Goal: Transaction & Acquisition: Purchase product/service

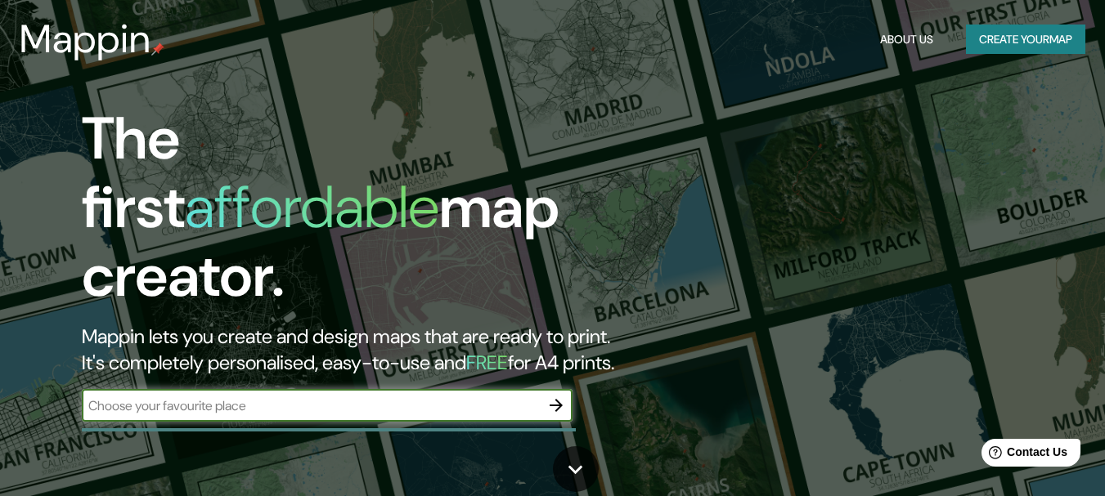
click at [441, 397] on input "text" at bounding box center [311, 406] width 458 height 19
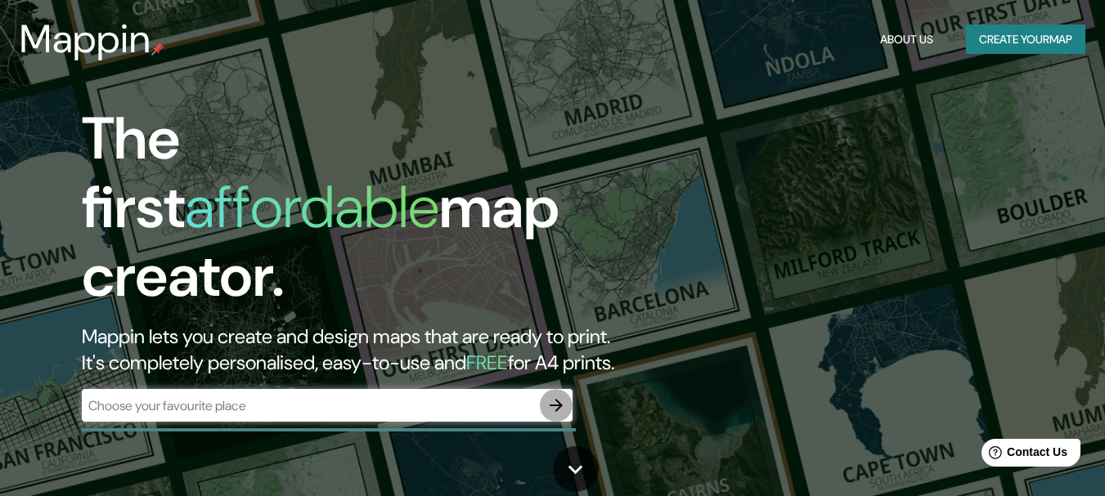
click at [560, 399] on icon "button" at bounding box center [556, 405] width 13 height 13
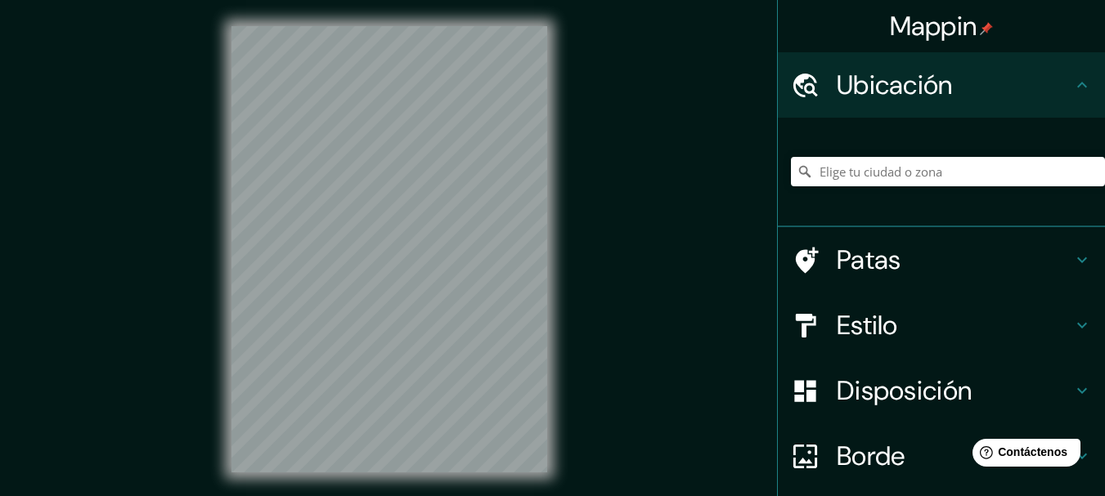
click at [945, 79] on h4 "Ubicación" at bounding box center [955, 85] width 236 height 33
click at [875, 172] on input "Elige tu ciudad o zona" at bounding box center [948, 171] width 314 height 29
type input "[GEOGRAPHIC_DATA], [GEOGRAPHIC_DATA][PERSON_NAME], [GEOGRAPHIC_DATA]"
click at [927, 388] on font "Disposición" at bounding box center [904, 391] width 135 height 34
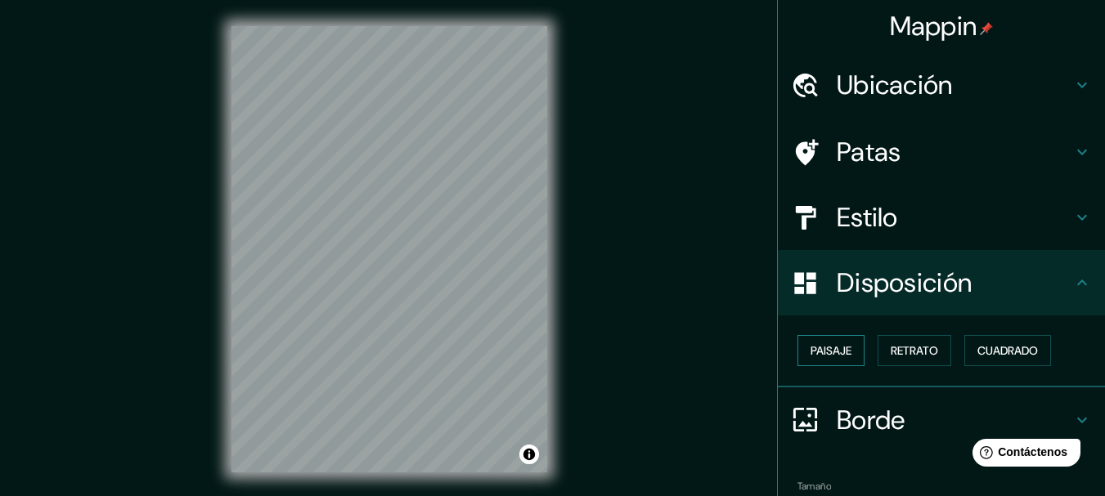
click at [843, 358] on button "Paisaje" at bounding box center [830, 350] width 67 height 31
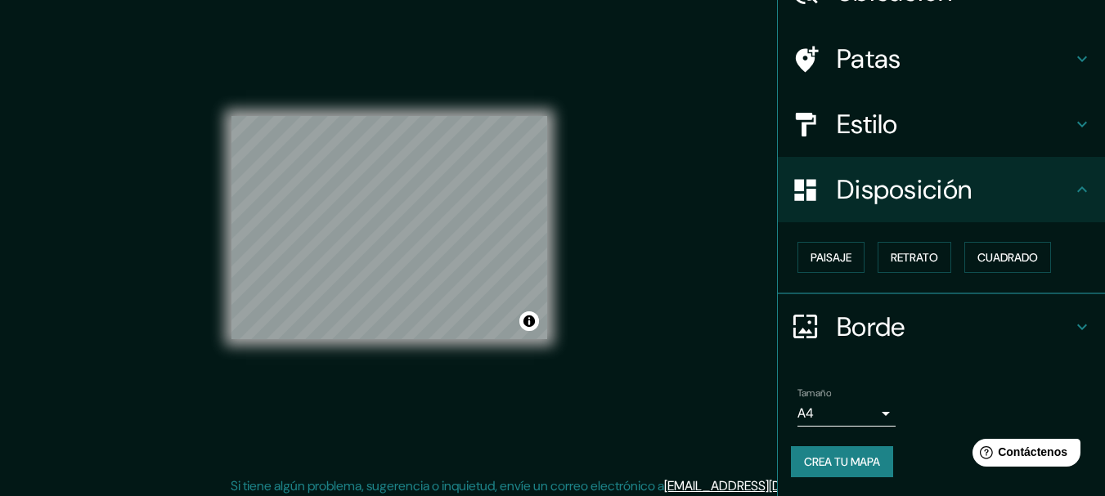
scroll to position [29, 0]
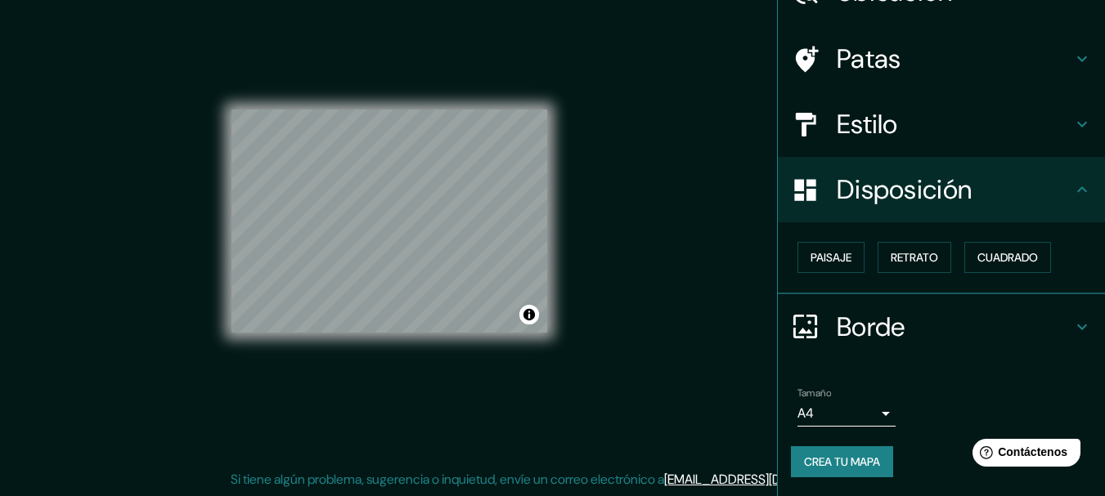
click at [873, 417] on body "Mappin Ubicación [GEOGRAPHIC_DATA], [GEOGRAPHIC_DATA][PERSON_NAME], [GEOGRAPHIC…" at bounding box center [552, 219] width 1105 height 496
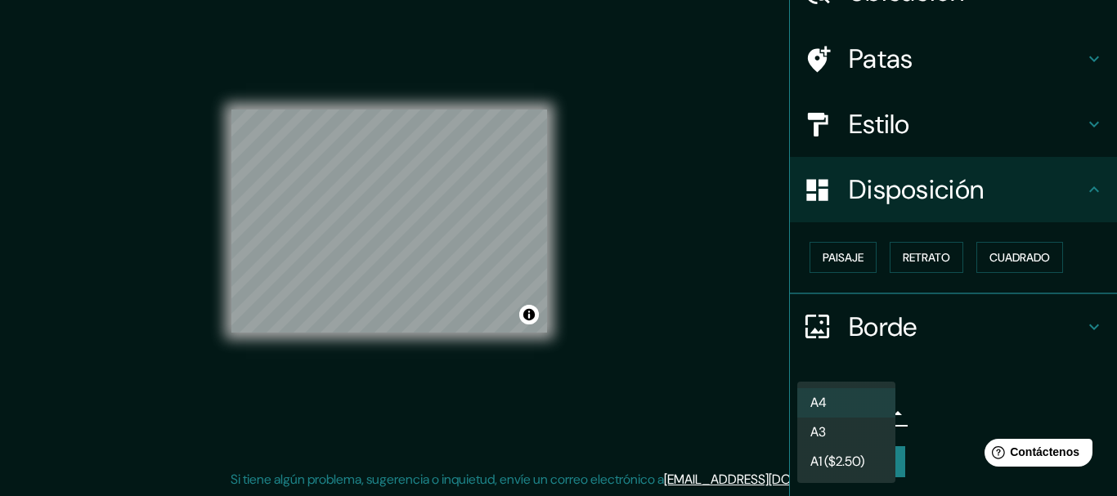
click at [843, 430] on li "A3" at bounding box center [846, 432] width 98 height 29
type input "a4"
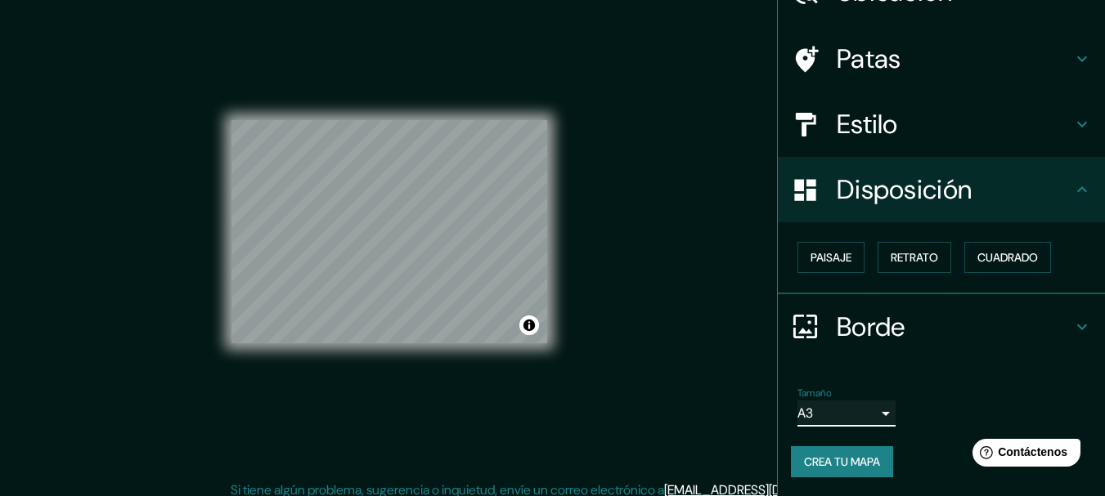
scroll to position [0, 0]
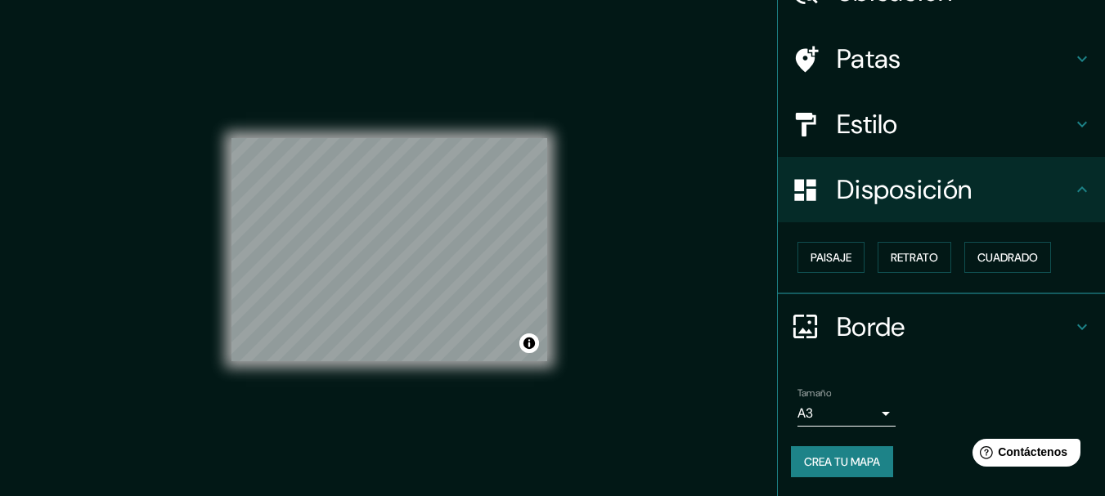
click at [592, 280] on div "Mappin Ubicación [GEOGRAPHIC_DATA], [GEOGRAPHIC_DATA][PERSON_NAME], [GEOGRAPHIC…" at bounding box center [552, 262] width 1105 height 525
click at [614, 340] on div "Mappin Ubicación [GEOGRAPHIC_DATA], [GEOGRAPHIC_DATA][PERSON_NAME], [GEOGRAPHIC…" at bounding box center [552, 262] width 1105 height 525
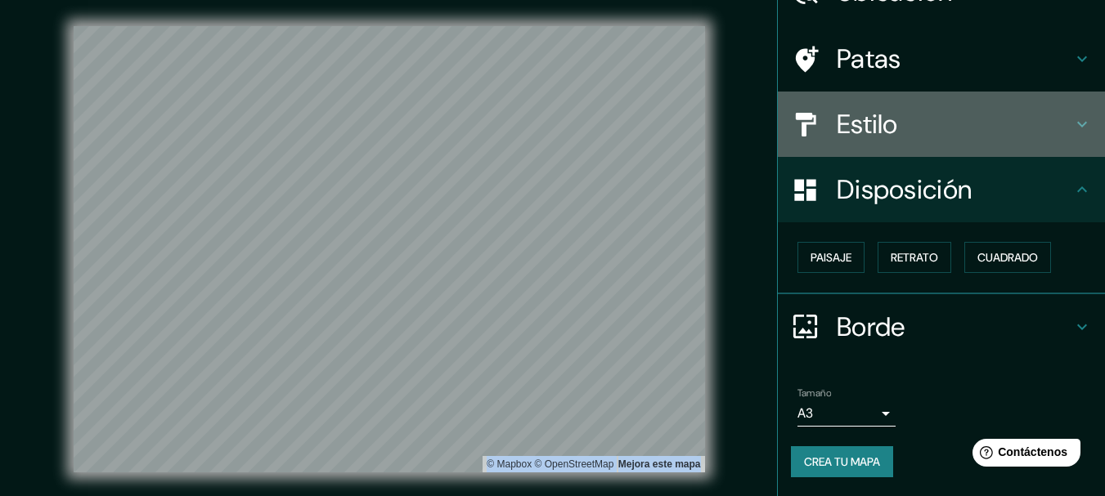
click at [912, 134] on h4 "Estilo" at bounding box center [955, 124] width 236 height 33
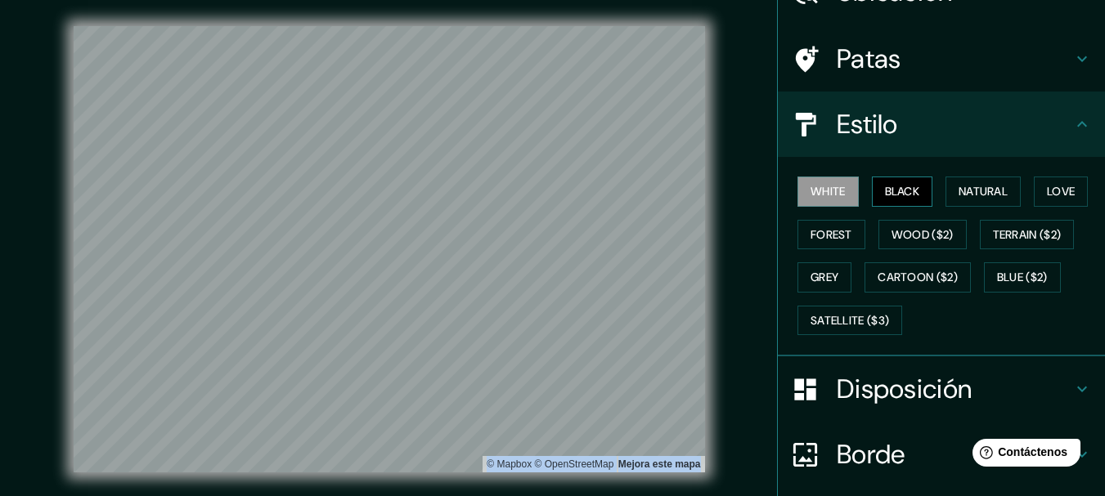
click at [898, 194] on button "Black" at bounding box center [902, 192] width 61 height 30
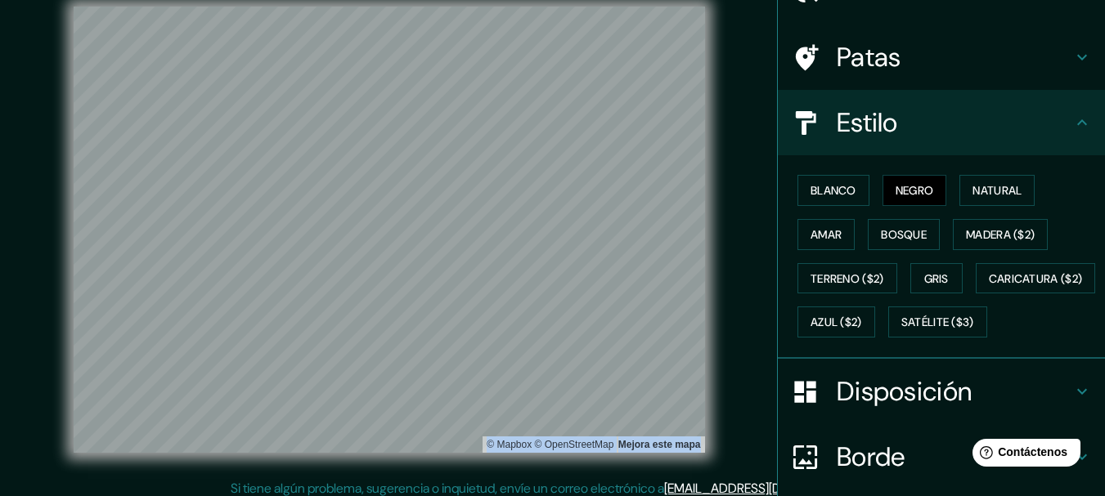
scroll to position [29, 0]
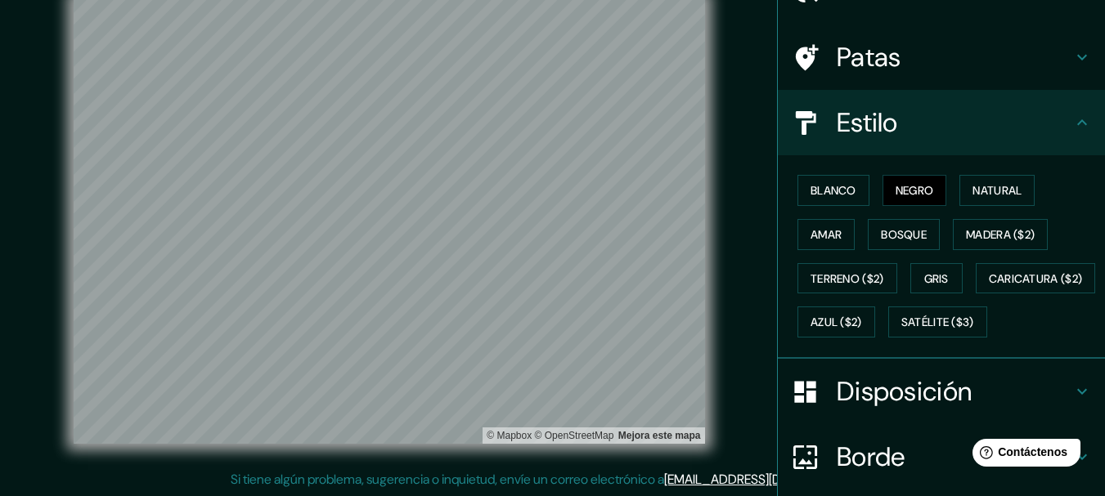
click at [743, 312] on div "© Mapbox © OpenStreetMap Mejora este mapa" at bounding box center [389, 221] width 995 height 447
click at [744, 310] on div "© Mapbox © OpenStreetMap Mejora este mapa" at bounding box center [389, 221] width 995 height 447
click at [746, 309] on div "© Mapbox © OpenStreetMap Mejora este mapa" at bounding box center [389, 221] width 995 height 447
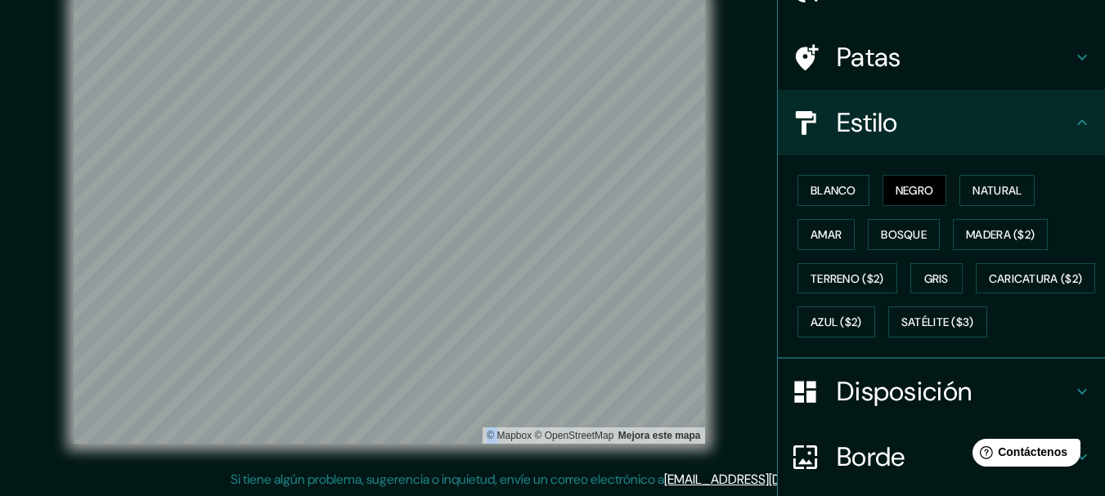
click at [746, 309] on div "© Mapbox © OpenStreetMap Mejora este mapa" at bounding box center [389, 221] width 995 height 447
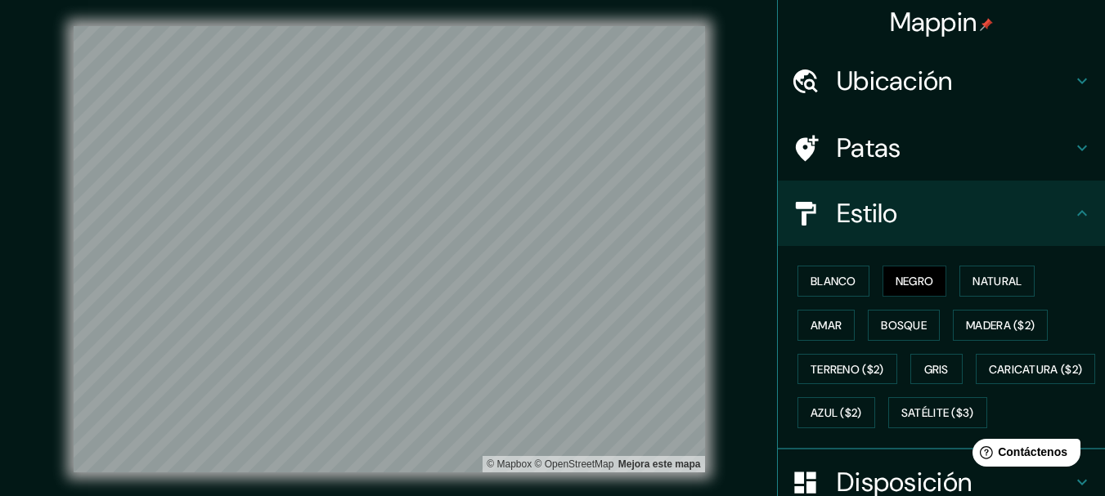
scroll to position [0, 0]
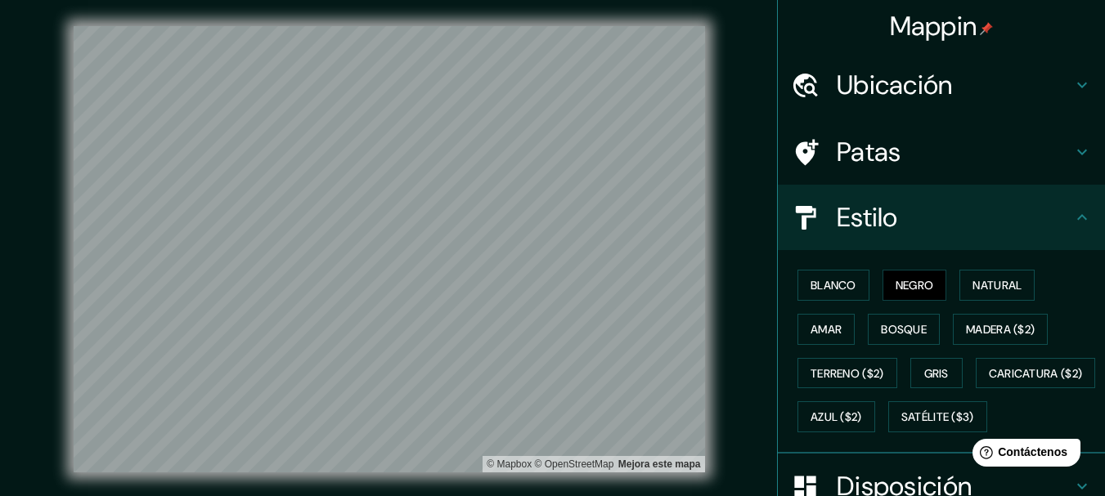
click at [1076, 159] on icon at bounding box center [1082, 152] width 20 height 20
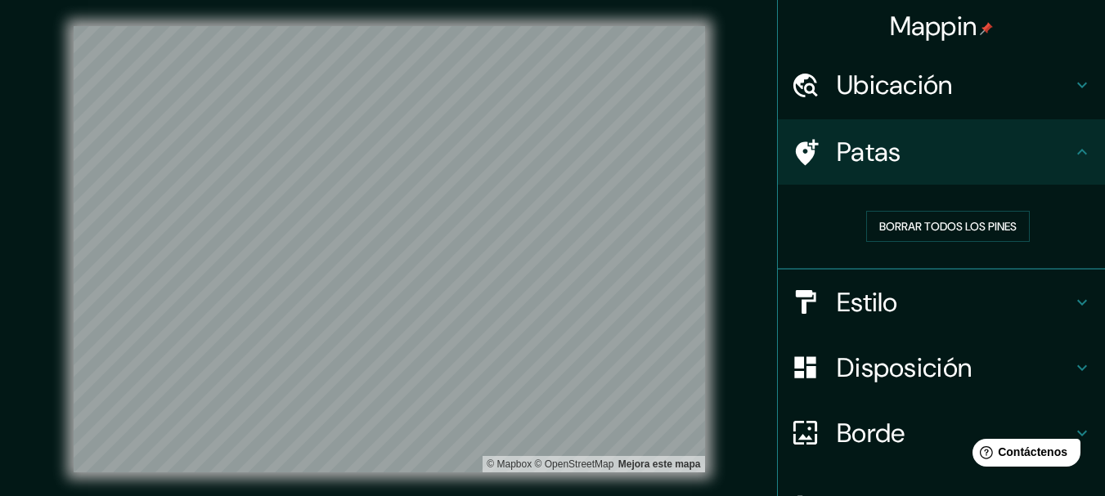
click at [1076, 156] on icon at bounding box center [1082, 152] width 20 height 20
click at [957, 225] on font "Borrar todos los pines" at bounding box center [947, 226] width 137 height 15
click at [1077, 152] on icon at bounding box center [1082, 152] width 10 height 6
click at [1072, 154] on icon at bounding box center [1082, 152] width 20 height 20
click at [894, 132] on div "Patas" at bounding box center [941, 151] width 327 height 65
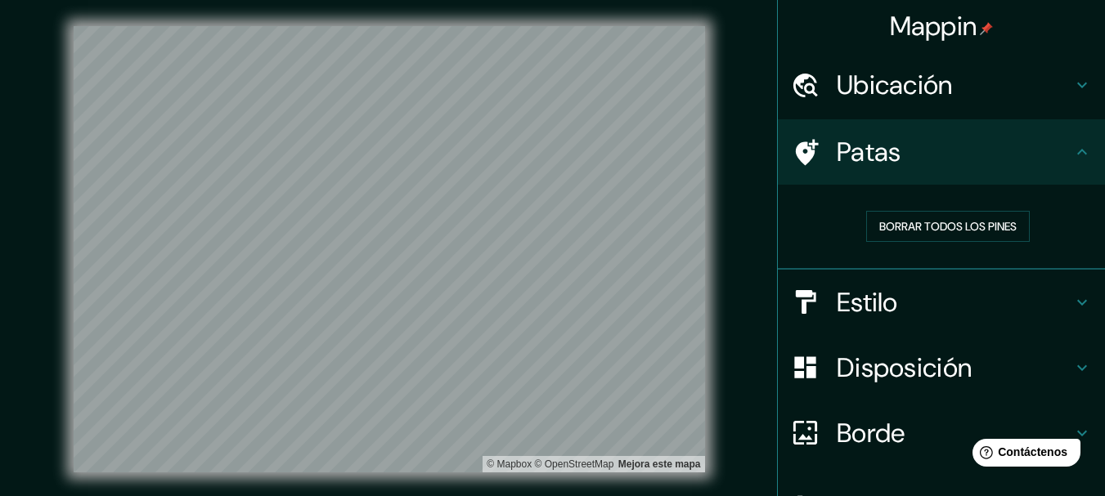
click at [1078, 299] on icon at bounding box center [1082, 303] width 20 height 20
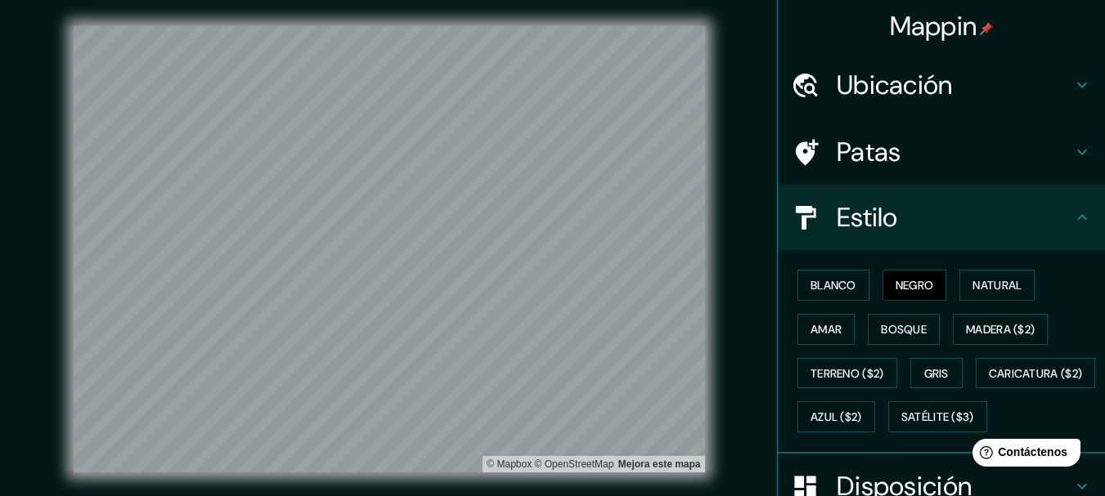
click at [1077, 218] on icon at bounding box center [1082, 217] width 10 height 6
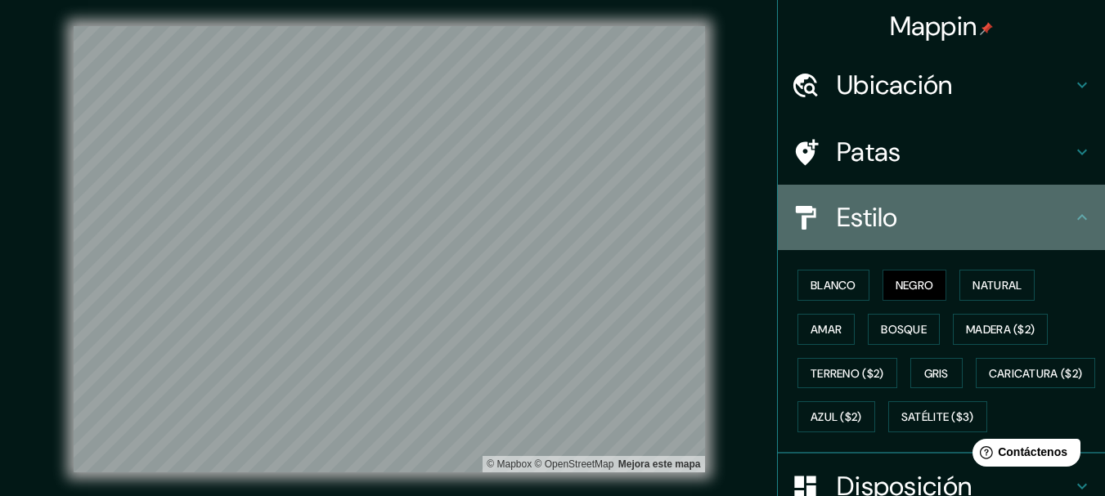
click at [1072, 213] on icon at bounding box center [1082, 218] width 20 height 20
click at [865, 222] on font "Estilo" at bounding box center [867, 217] width 61 height 34
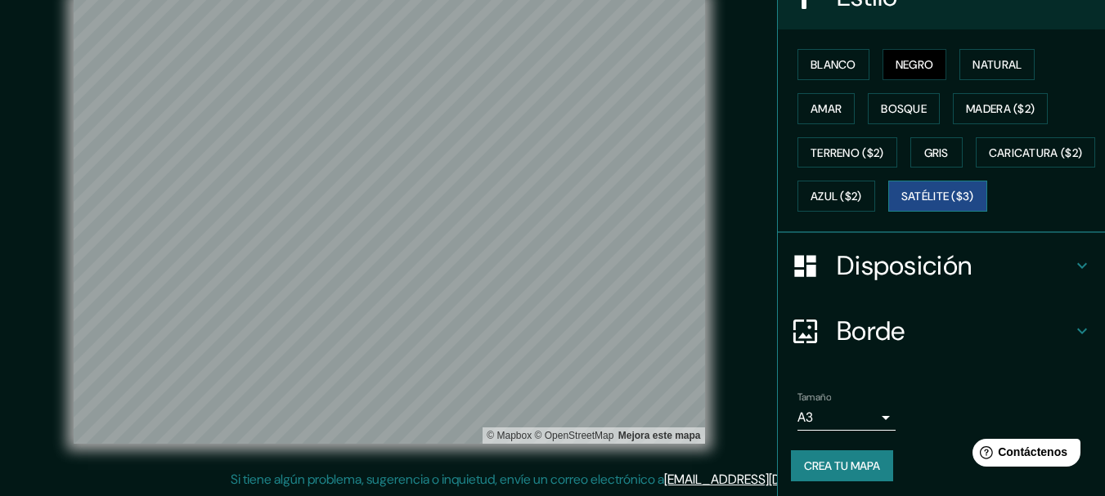
scroll to position [245, 0]
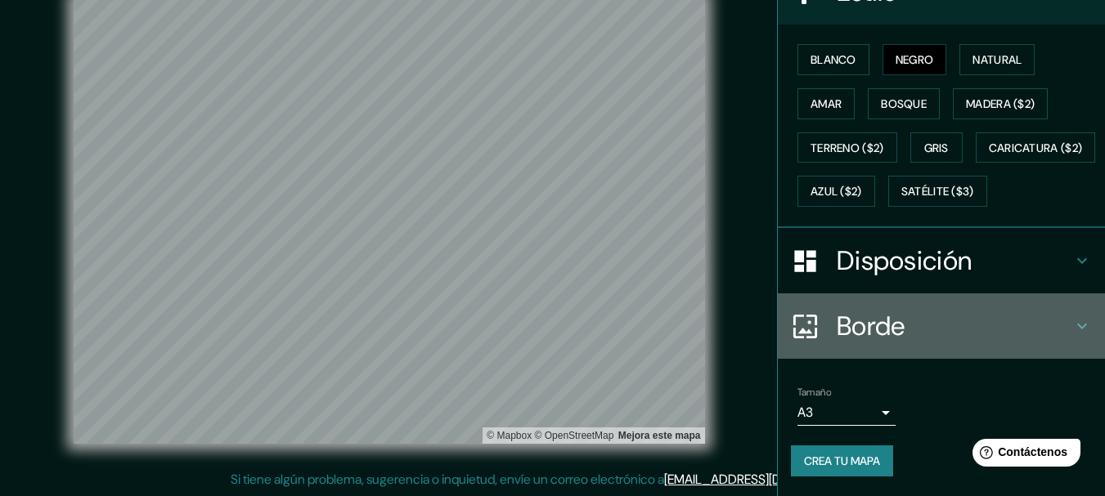
click at [890, 343] on font "Borde" at bounding box center [871, 326] width 69 height 34
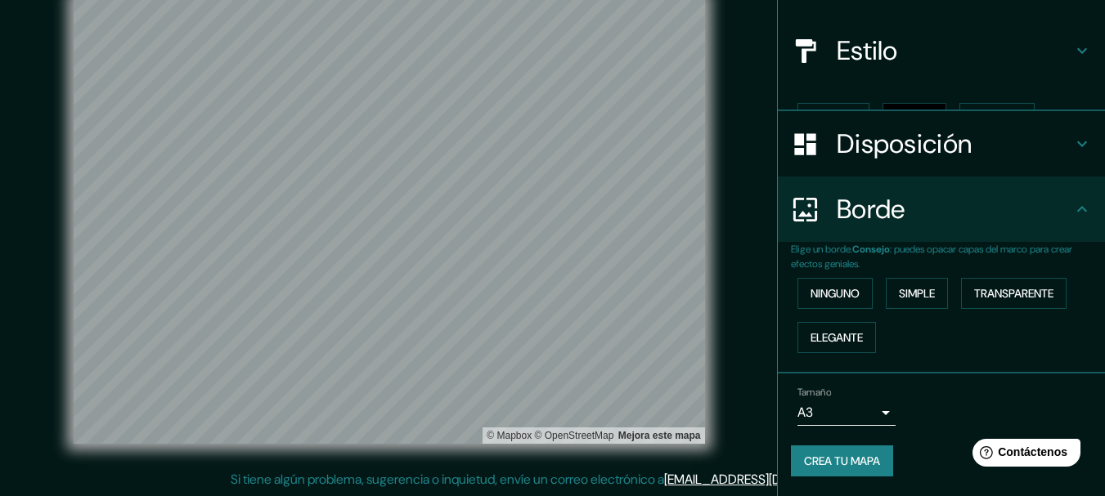
scroll to position [139, 0]
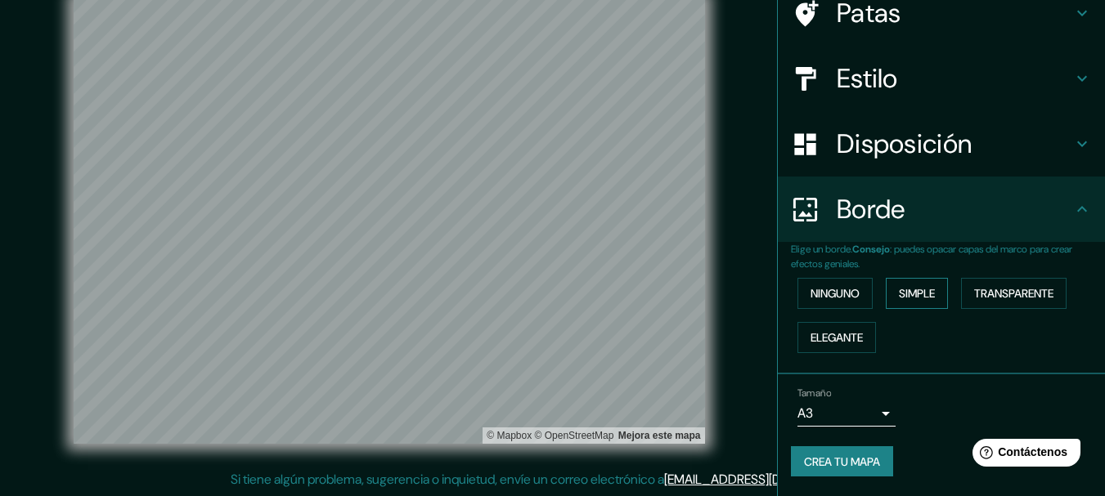
click at [905, 305] on button "Simple" at bounding box center [917, 293] width 62 height 31
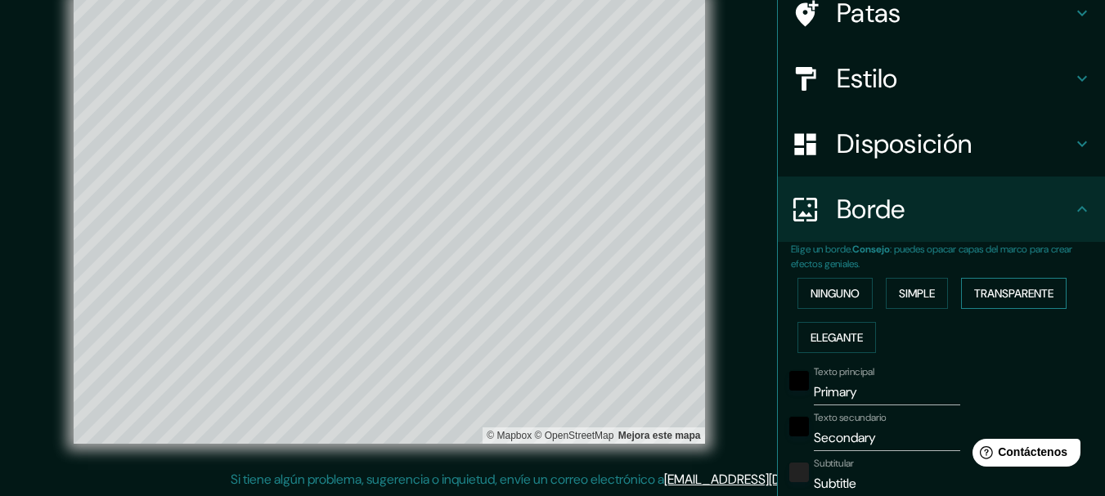
click at [986, 287] on font "Transparente" at bounding box center [1013, 293] width 79 height 15
click at [842, 339] on font "Elegante" at bounding box center [836, 337] width 52 height 15
click at [844, 294] on font "Ninguno" at bounding box center [834, 293] width 49 height 15
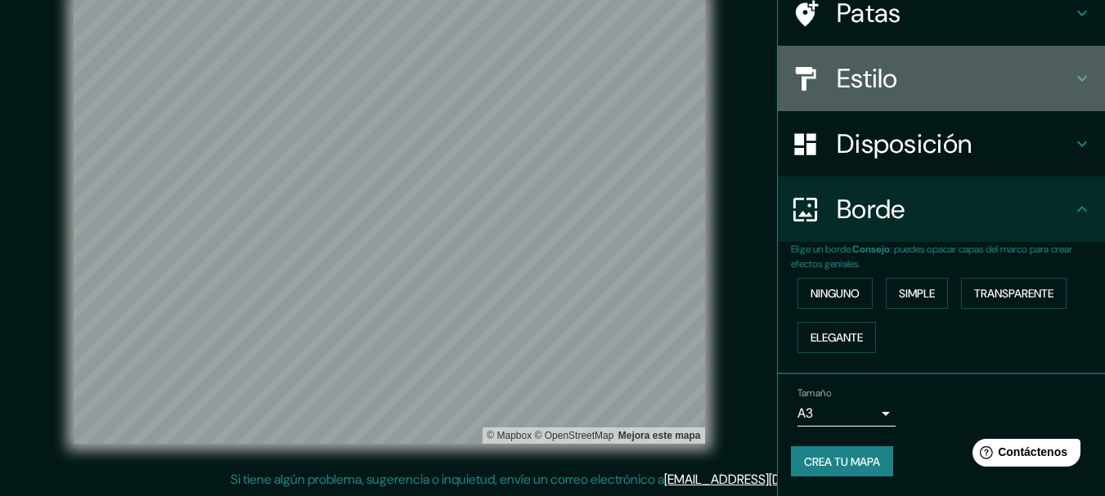
click at [918, 77] on h4 "Estilo" at bounding box center [955, 78] width 236 height 33
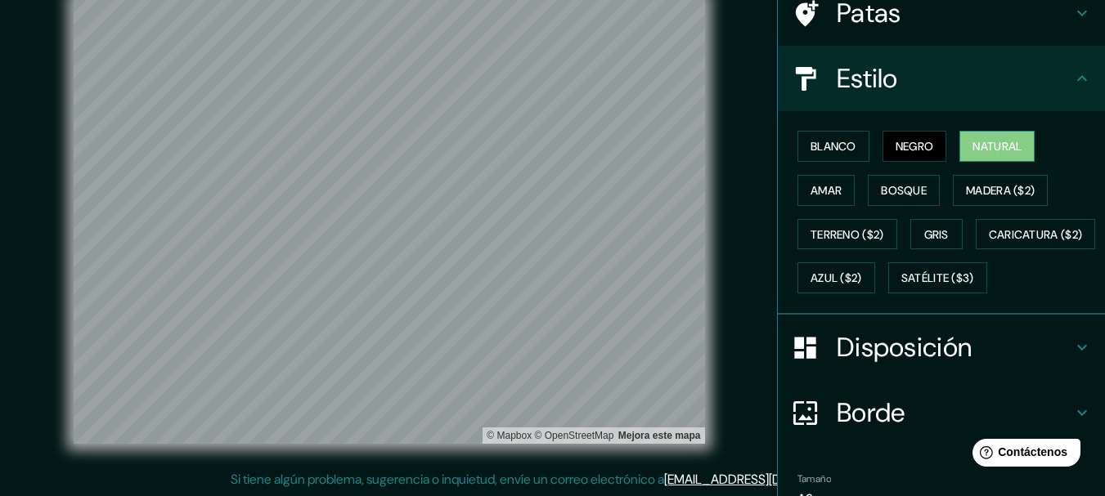
click at [975, 147] on font "Natural" at bounding box center [996, 146] width 49 height 15
click at [815, 143] on font "Blanco" at bounding box center [833, 146] width 46 height 15
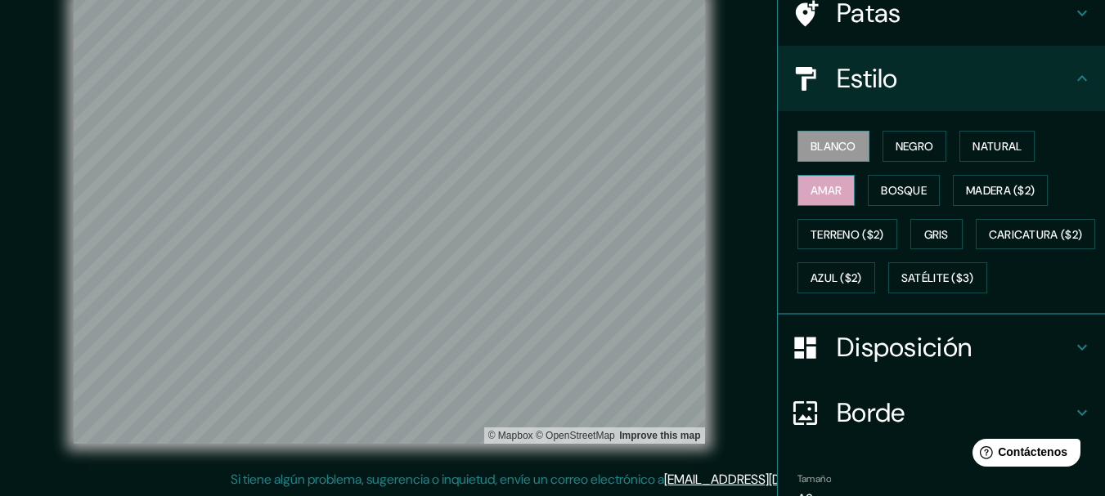
click at [815, 191] on font "Amar" at bounding box center [825, 190] width 31 height 15
click at [900, 192] on font "Bosque" at bounding box center [904, 190] width 46 height 15
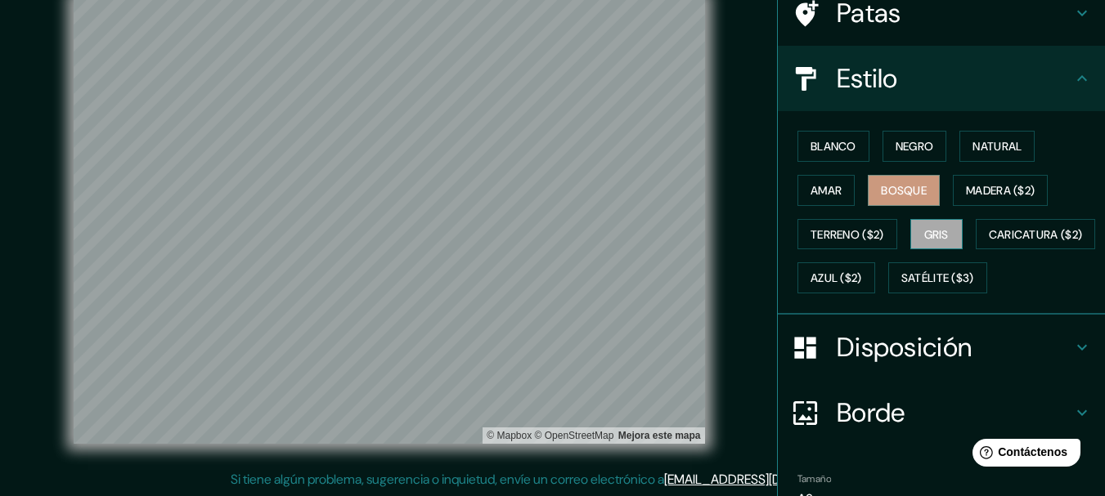
click at [930, 234] on font "Gris" at bounding box center [936, 234] width 25 height 15
click at [853, 146] on button "Blanco" at bounding box center [833, 146] width 72 height 31
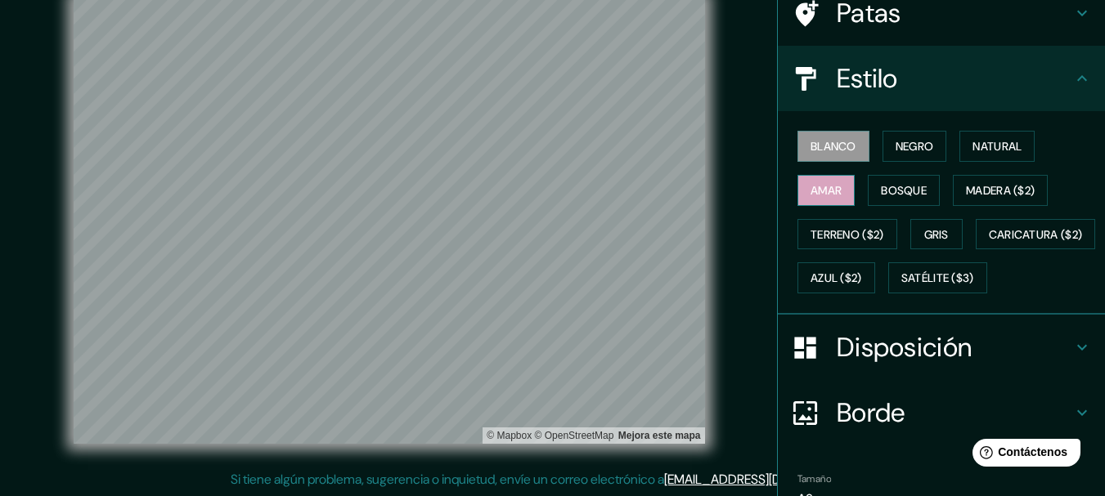
click at [812, 202] on button "Amar" at bounding box center [825, 190] width 57 height 31
click at [932, 148] on button "Negro" at bounding box center [914, 146] width 65 height 31
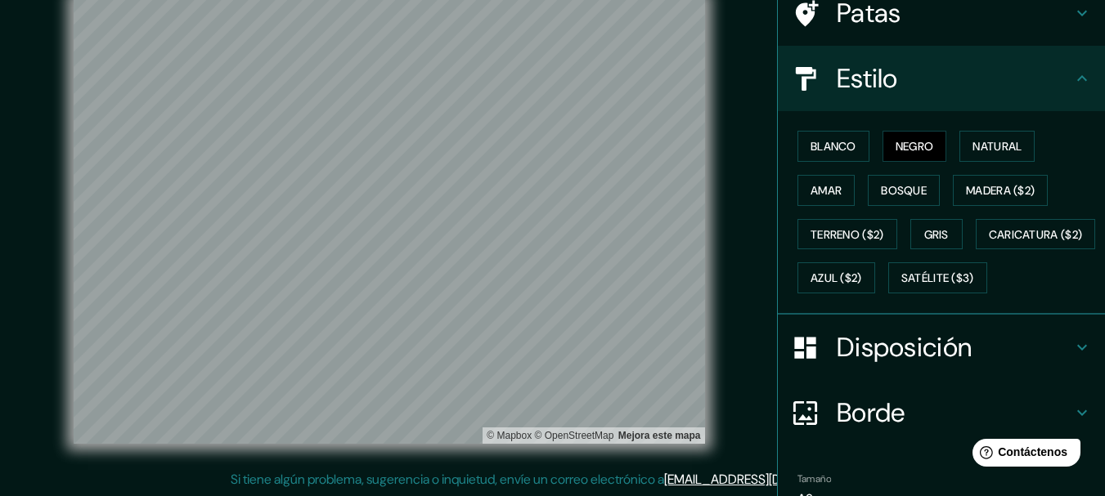
click at [1072, 14] on icon at bounding box center [1082, 13] width 20 height 20
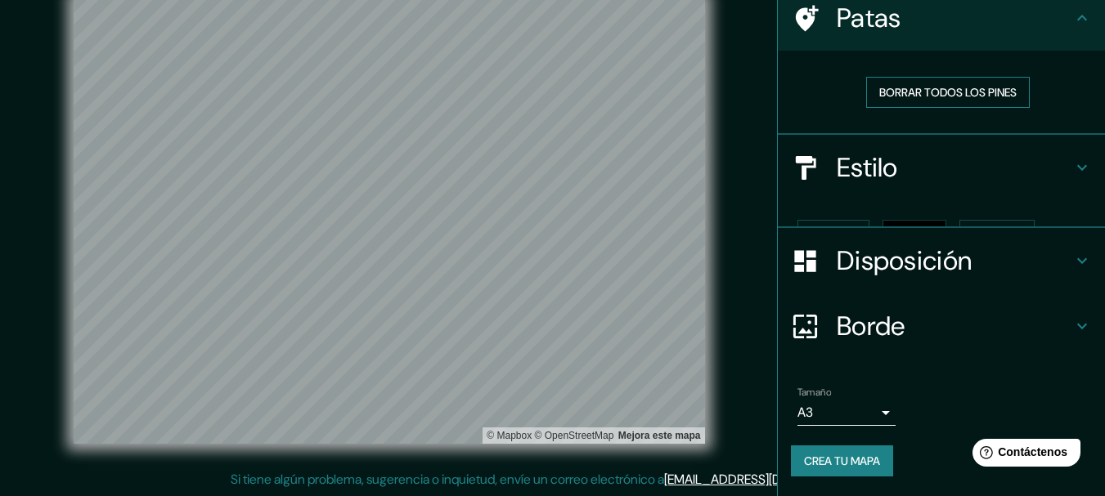
scroll to position [106, 0]
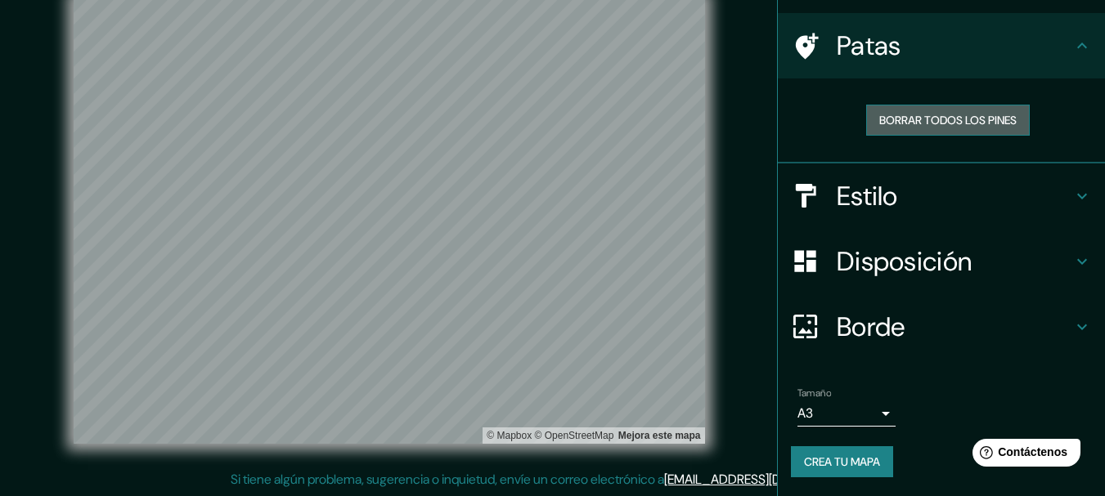
click at [923, 119] on font "Borrar todos los pines" at bounding box center [947, 120] width 137 height 15
click at [1072, 43] on icon at bounding box center [1082, 46] width 20 height 20
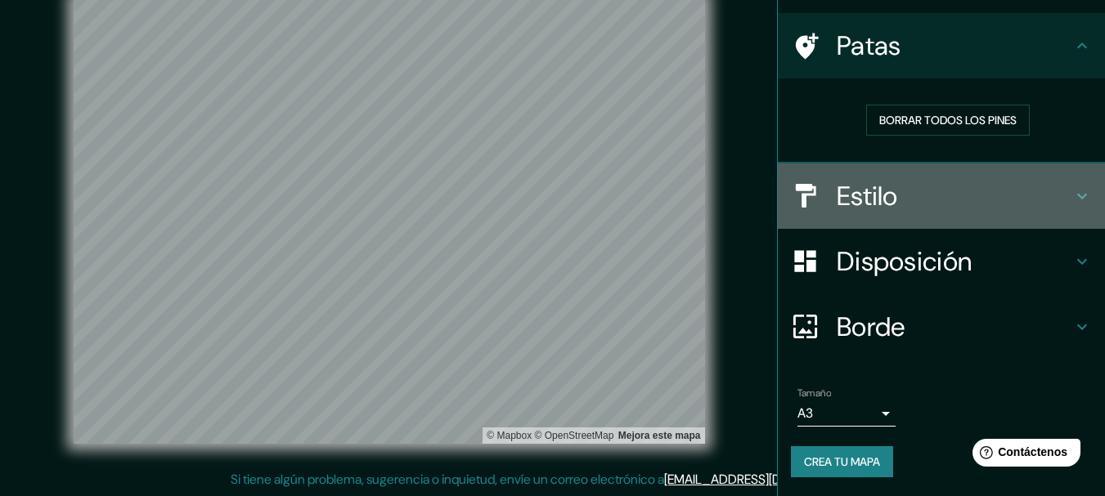
click at [887, 187] on h4 "Estilo" at bounding box center [955, 196] width 236 height 33
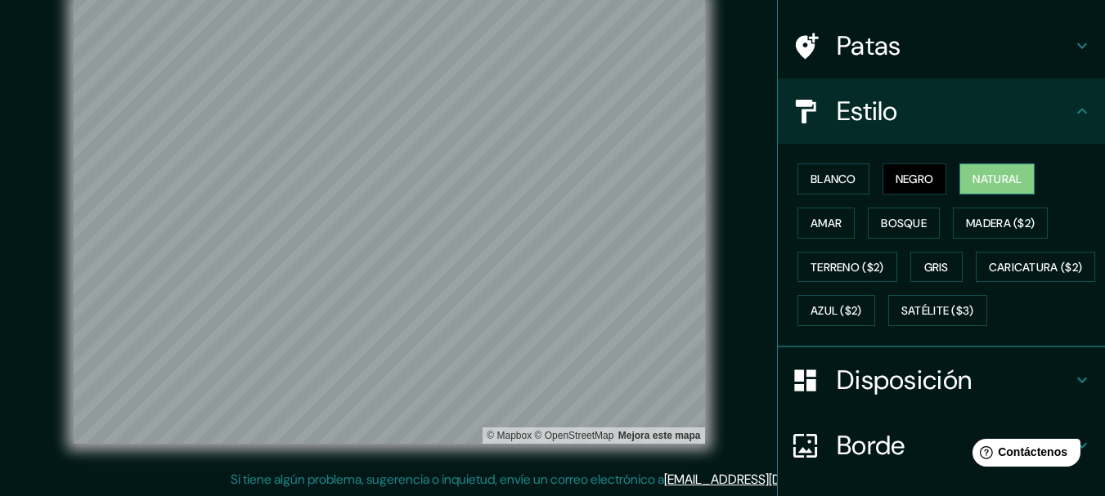
click at [993, 177] on font "Natural" at bounding box center [996, 179] width 49 height 15
click at [936, 276] on font "Gris" at bounding box center [936, 267] width 25 height 21
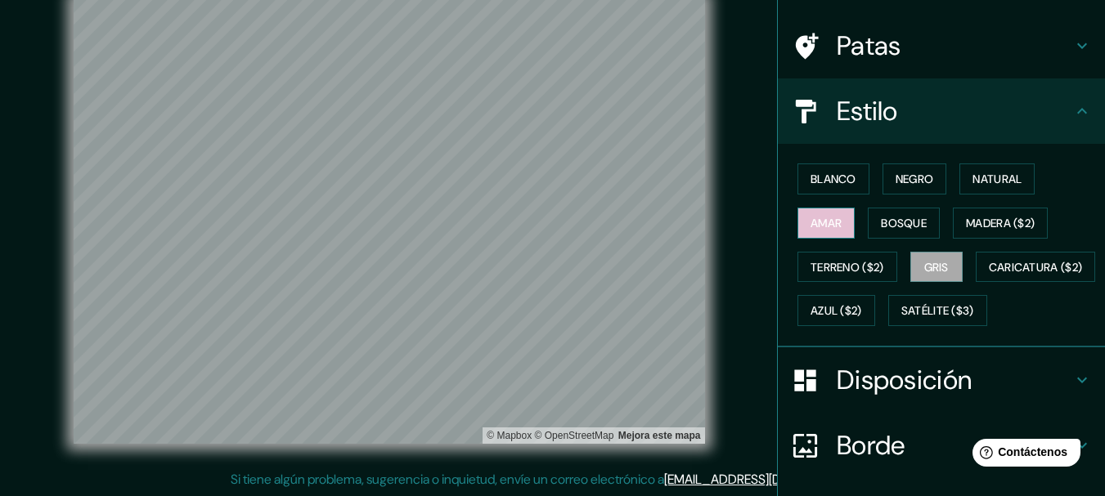
click at [829, 224] on font "Amar" at bounding box center [825, 223] width 31 height 15
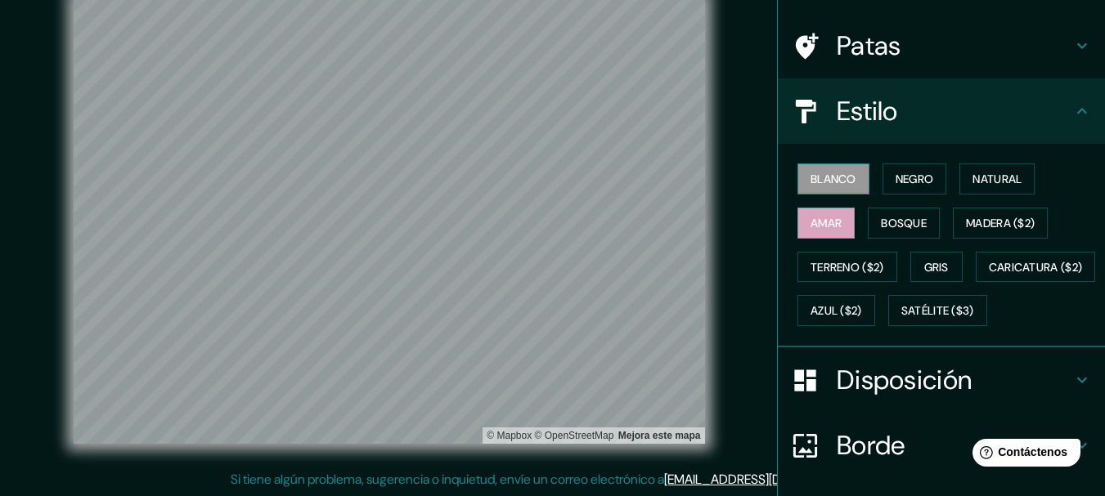
click at [828, 182] on font "Blanco" at bounding box center [833, 179] width 46 height 15
click at [894, 193] on button "Negro" at bounding box center [914, 179] width 65 height 31
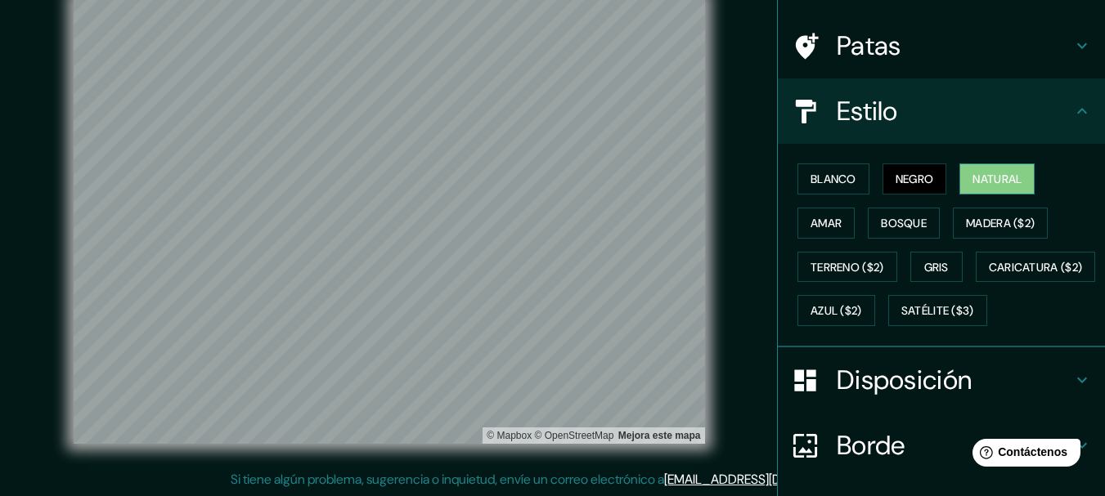
click at [972, 188] on font "Natural" at bounding box center [996, 178] width 49 height 21
